Goal: Navigation & Orientation: Find specific page/section

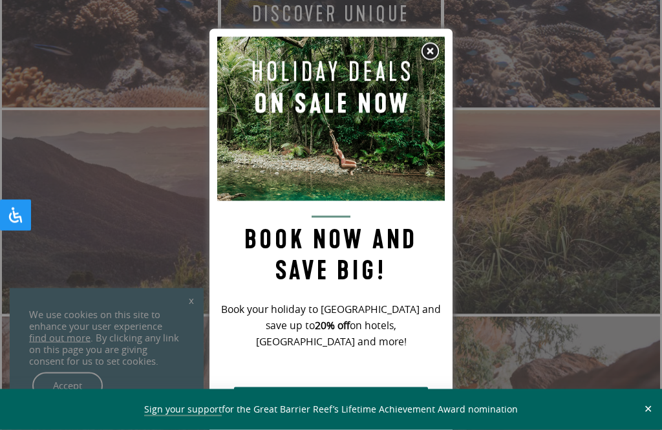
scroll to position [1161, 0]
click at [444, 48] on img at bounding box center [331, 119] width 228 height 164
click at [442, 44] on img at bounding box center [331, 119] width 228 height 164
click at [426, 46] on img at bounding box center [429, 51] width 19 height 19
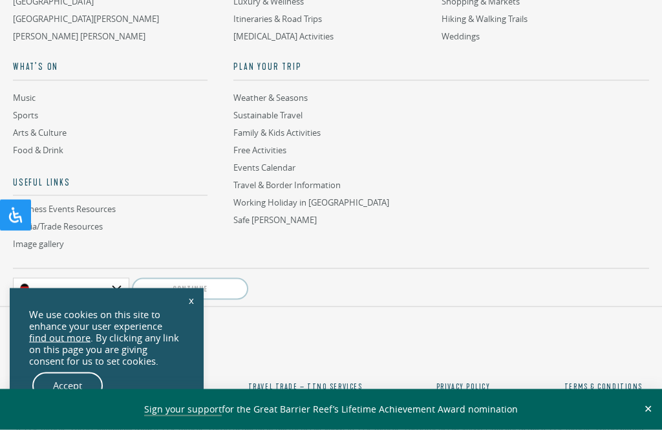
scroll to position [4525, 0]
click at [287, 80] on link "Plan Your Trip" at bounding box center [441, 70] width 416 height 20
